Goal: Check status

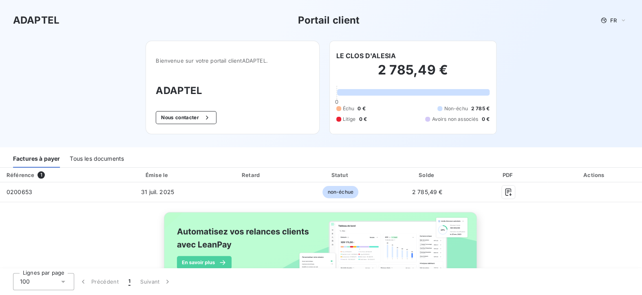
click at [102, 159] on div "Tous les documents" at bounding box center [97, 159] width 54 height 17
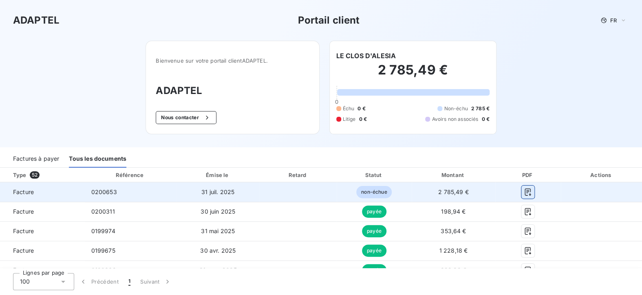
click at [524, 191] on icon "button" at bounding box center [527, 192] width 8 height 8
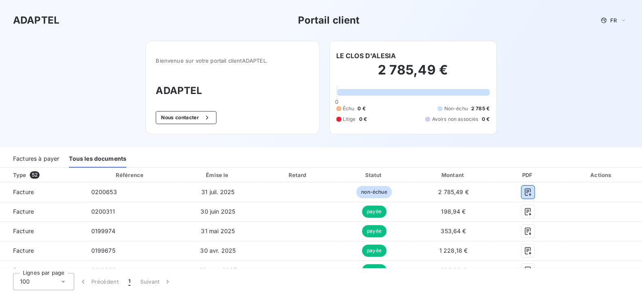
click at [40, 160] on div "Factures à payer" at bounding box center [36, 159] width 46 height 17
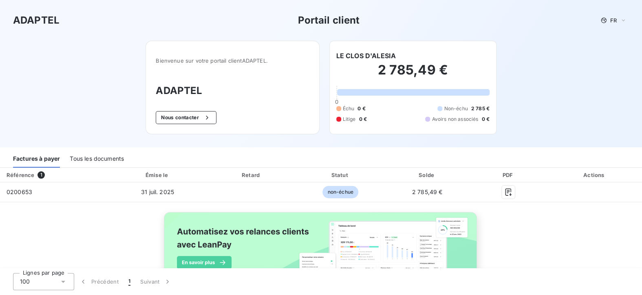
click at [108, 157] on div "Tous les documents" at bounding box center [97, 159] width 54 height 17
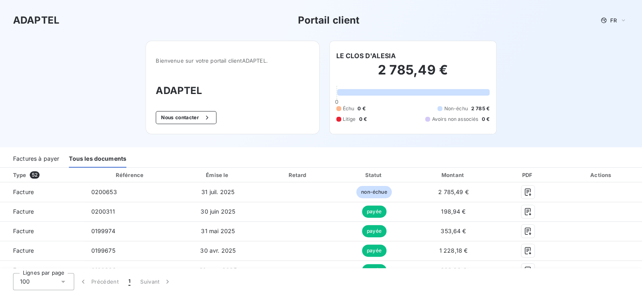
click at [35, 161] on div "Factures à payer" at bounding box center [36, 159] width 46 height 17
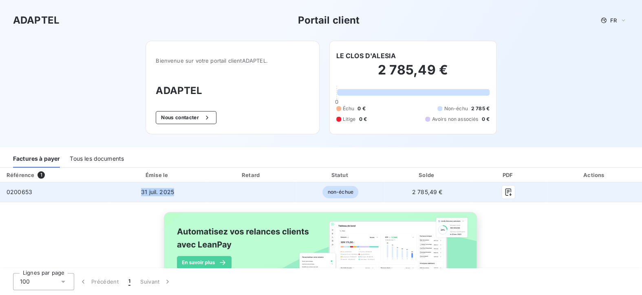
drag, startPoint x: 134, startPoint y: 193, endPoint x: 221, endPoint y: 191, distance: 86.4
click at [221, 191] on tr "0200653 31 juil. 2025 non-échue 2 785,49 €" at bounding box center [321, 192] width 642 height 20
